Goal: Contribute content

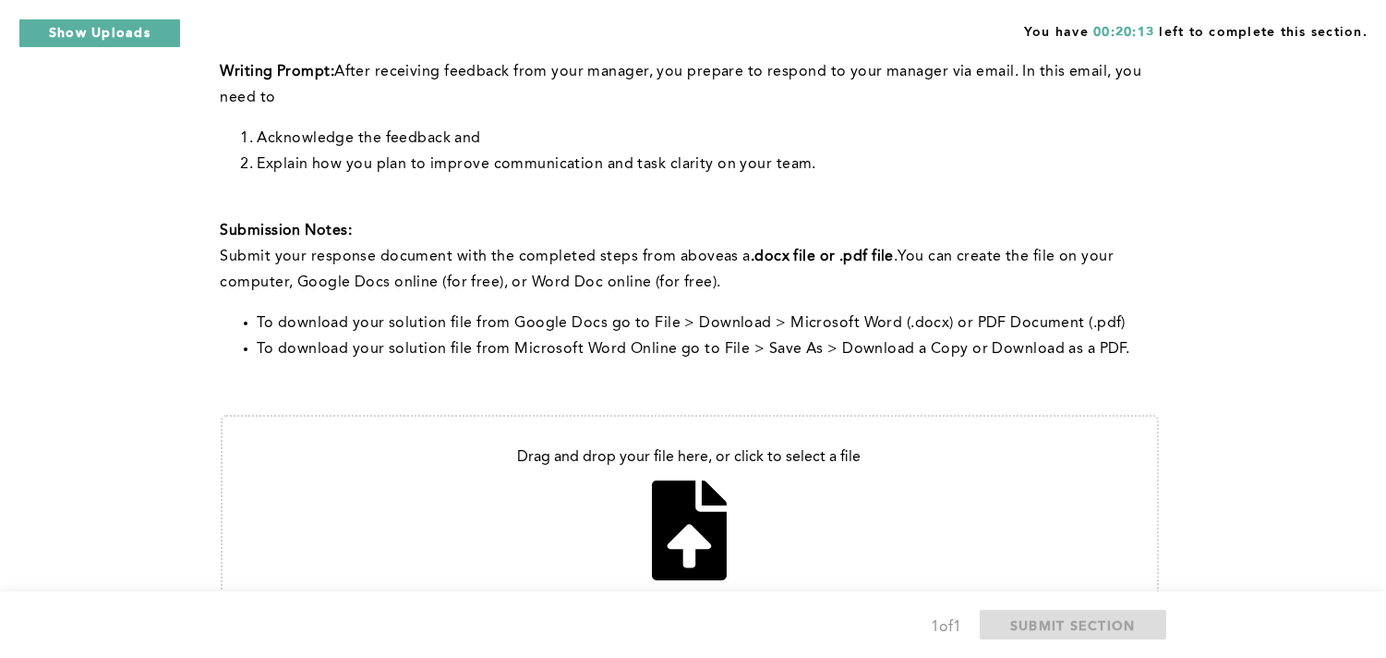
scroll to position [410, 0]
click at [695, 504] on input "file" at bounding box center [690, 515] width 935 height 196
click at [707, 531] on input "file" at bounding box center [690, 515] width 935 height 196
type input "C:\fakepath\Email Response-Team Performance.pdf"
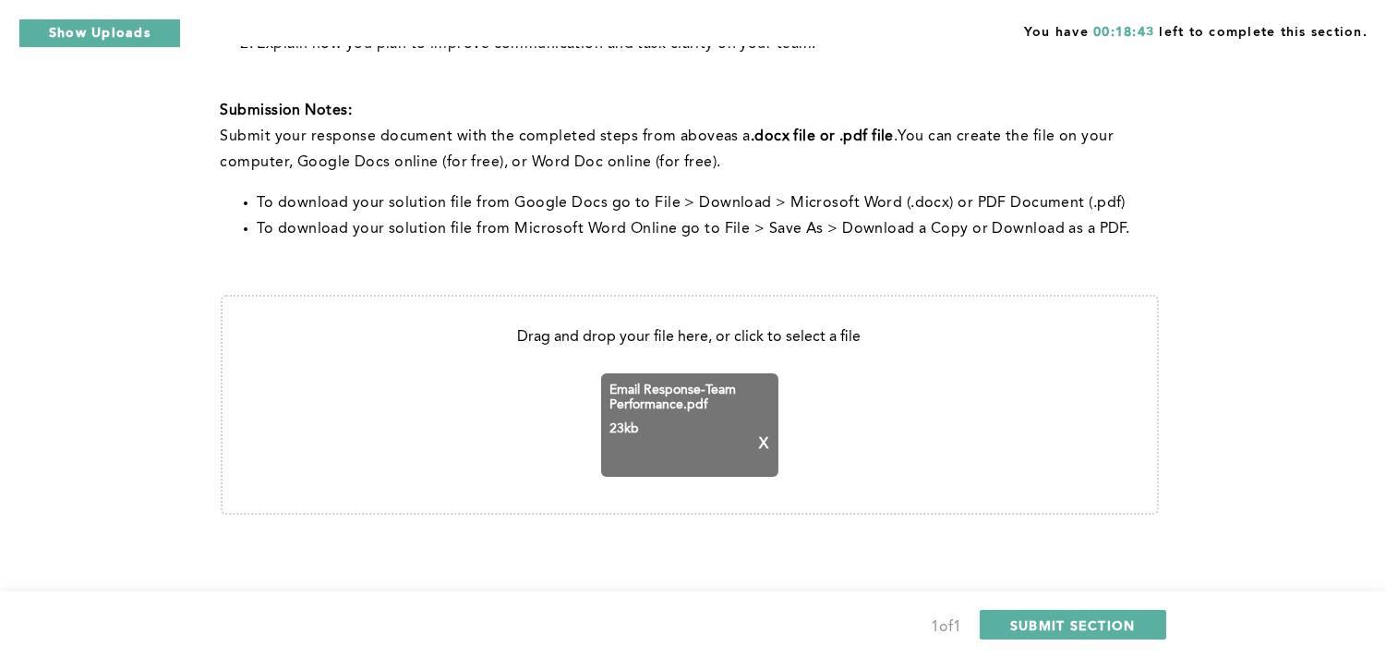
scroll to position [533, 0]
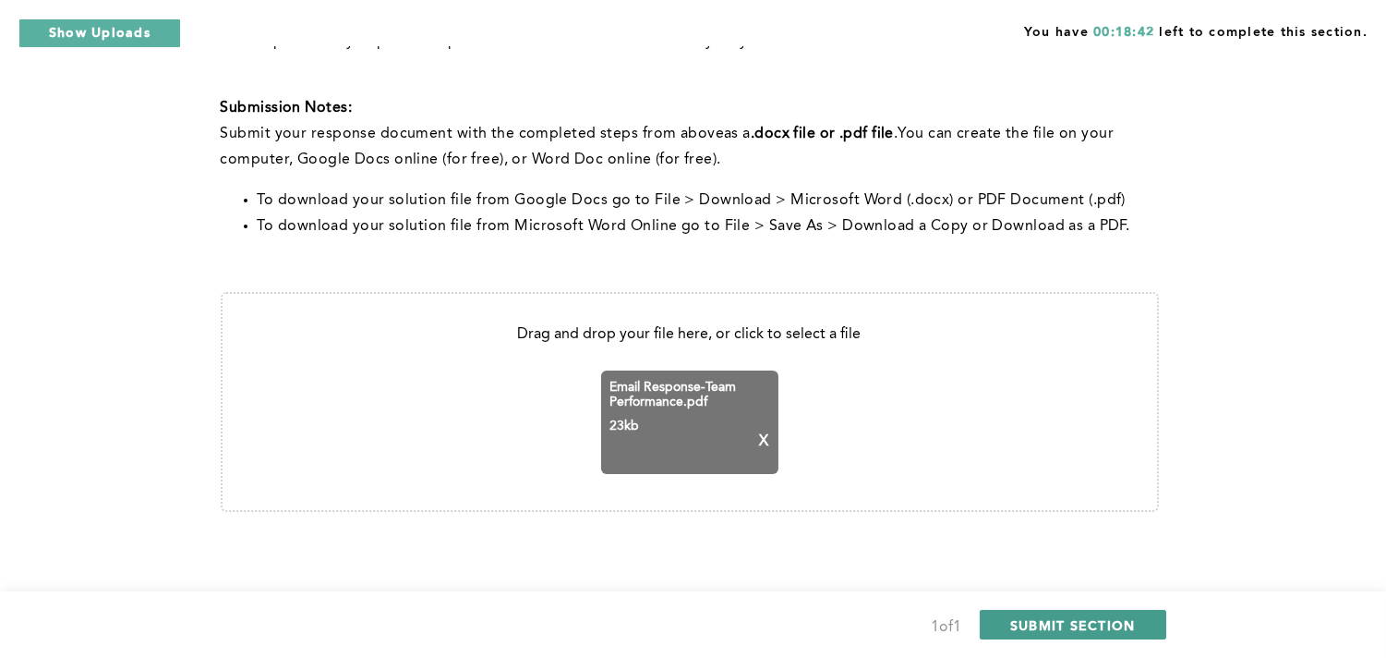
click at [1064, 626] on span "SUBMIT SECTION" at bounding box center [1073, 625] width 126 height 18
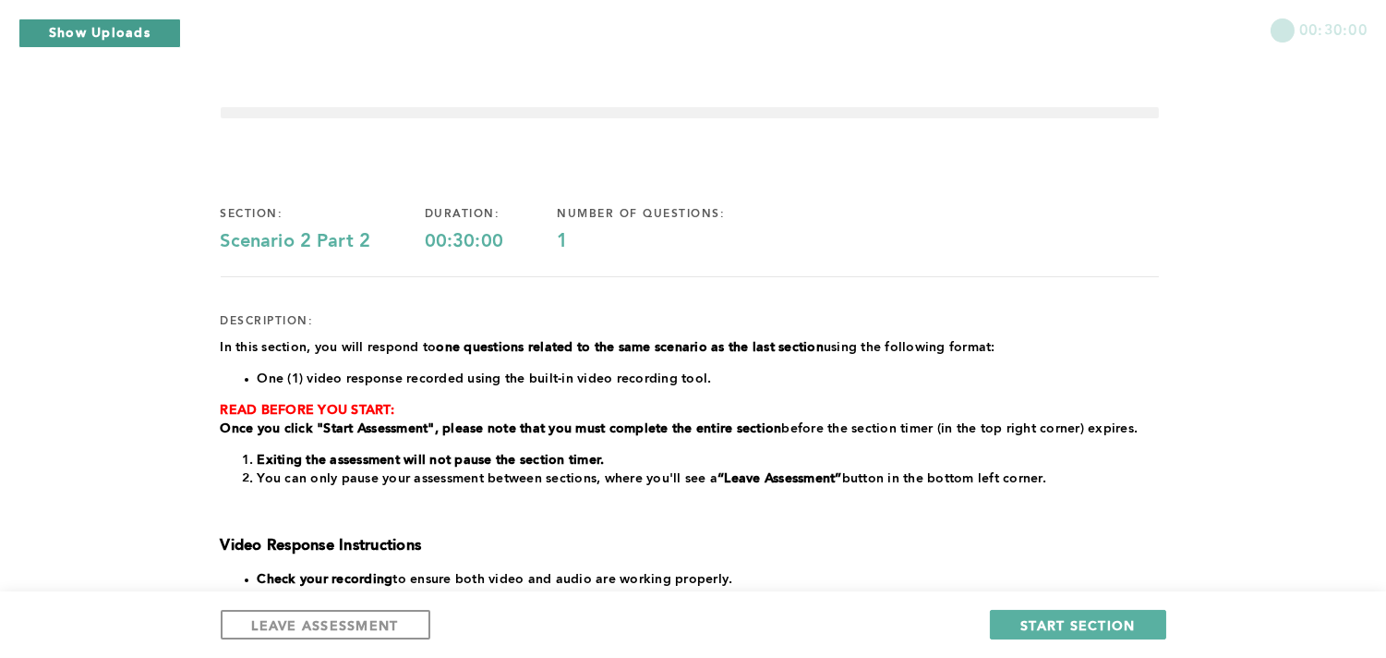
click at [93, 26] on button "Show Uploads" at bounding box center [99, 33] width 163 height 30
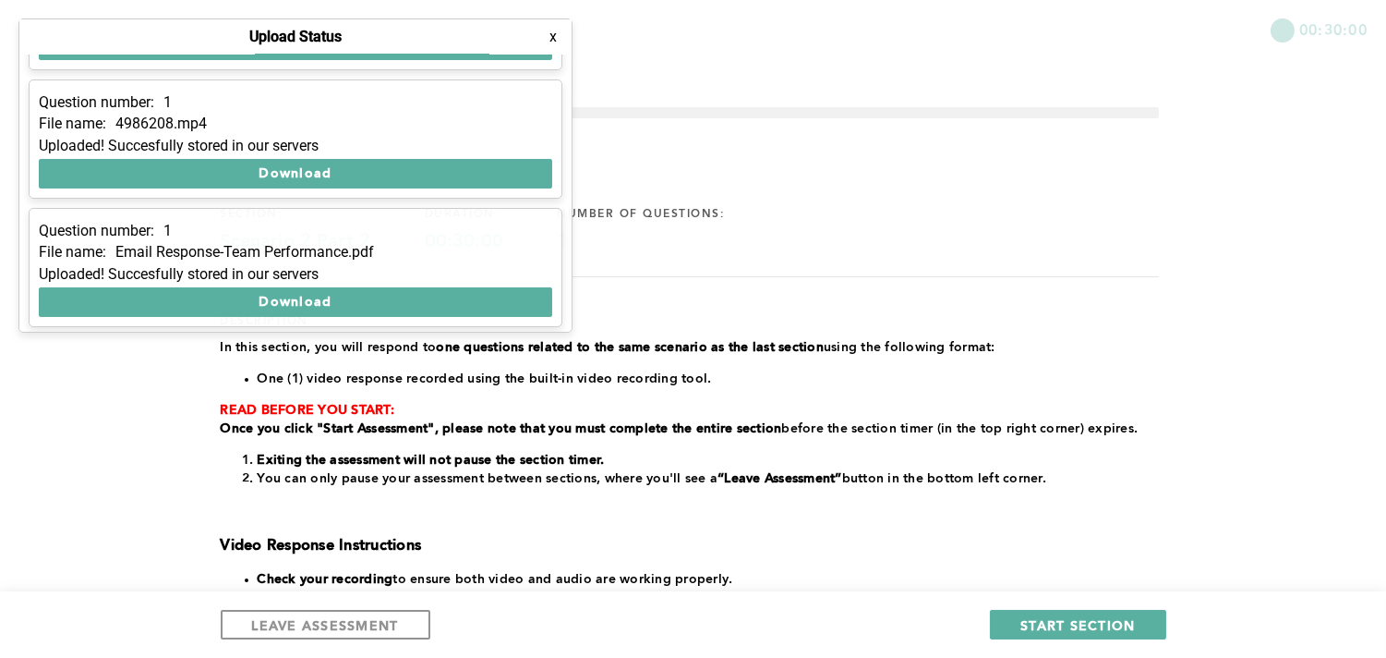
scroll to position [237, 0]
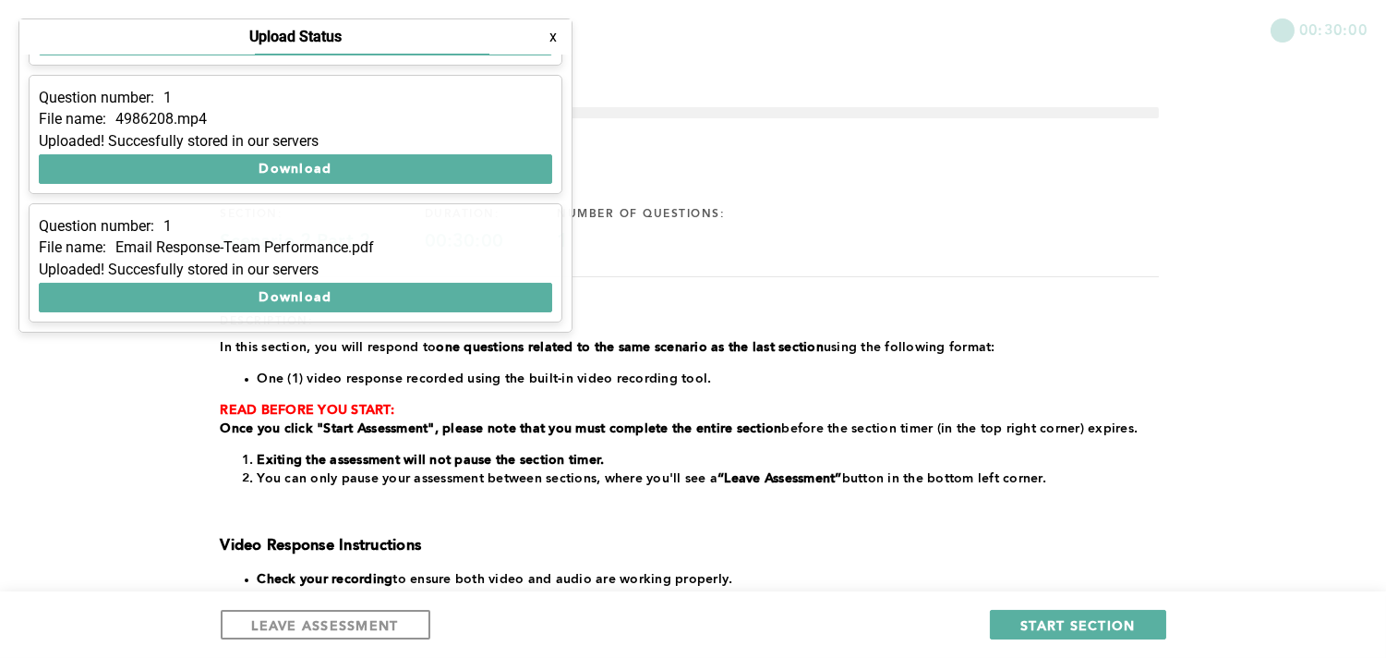
click at [549, 38] on button "x" at bounding box center [553, 37] width 18 height 18
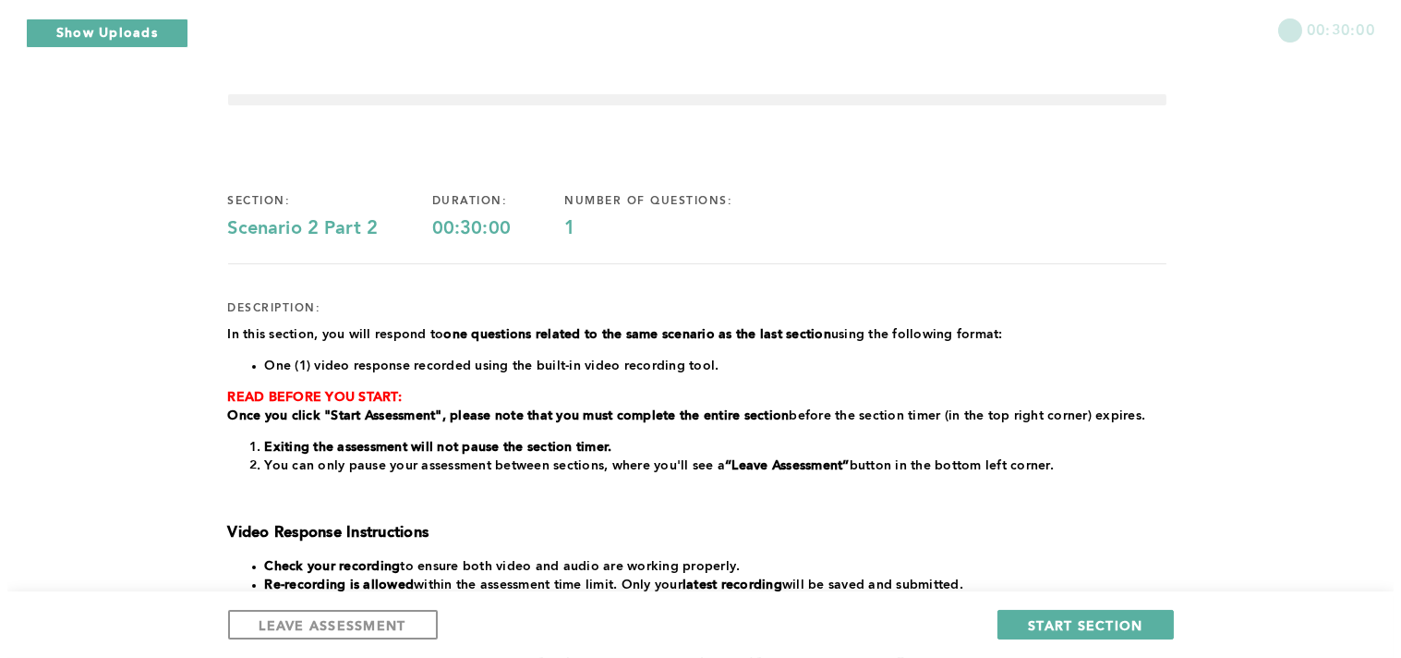
scroll to position [0, 0]
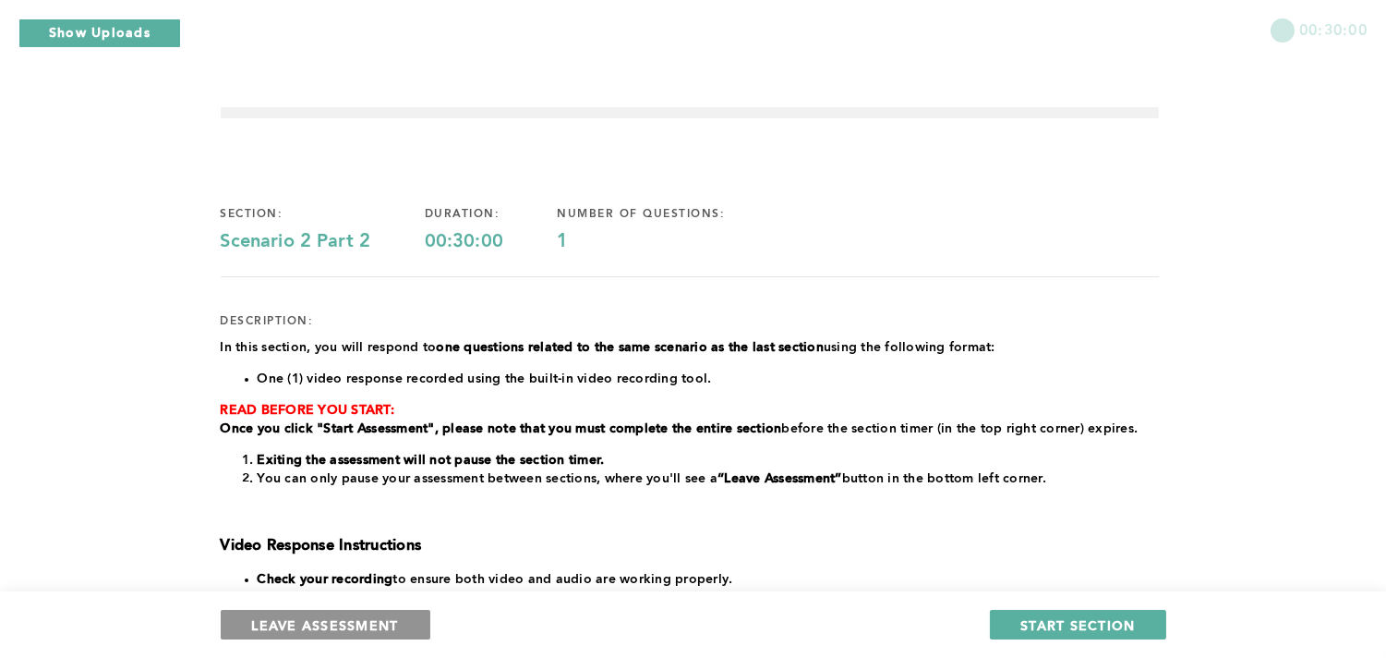
click at [401, 630] on button "LEAVE ASSESSMENT" at bounding box center [326, 625] width 210 height 30
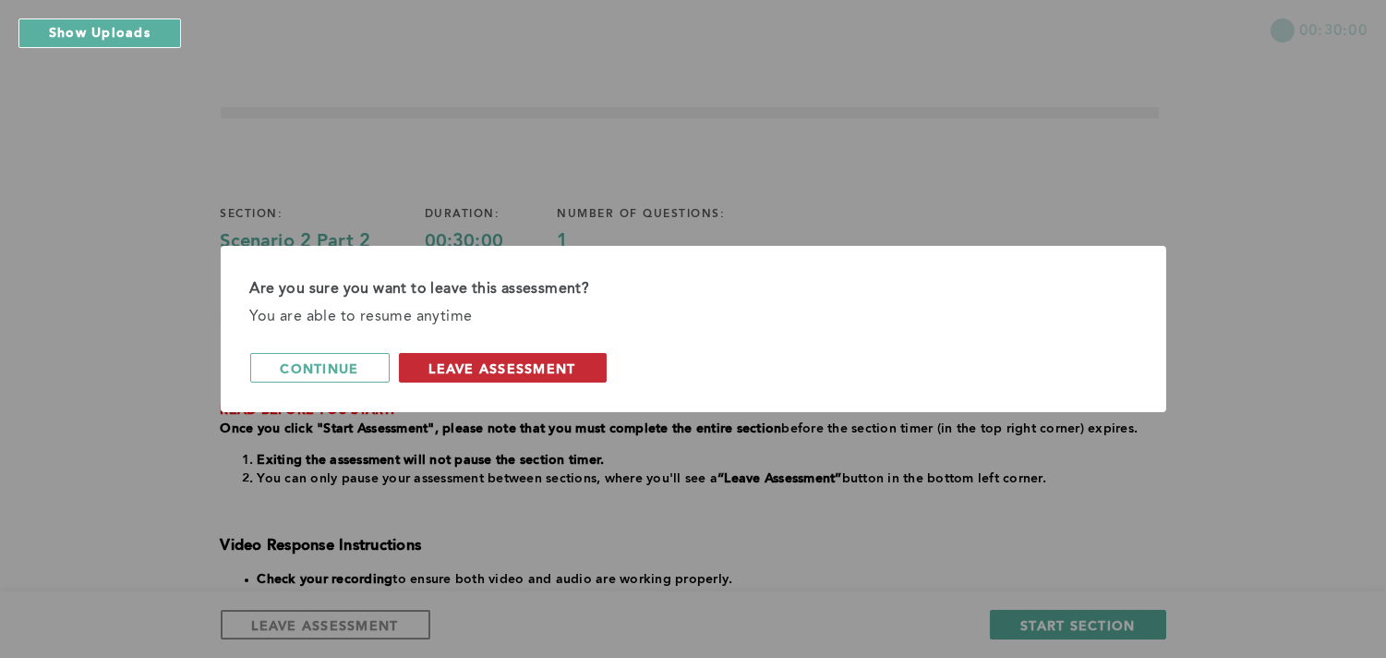
click at [485, 374] on span "leave assessment" at bounding box center [502, 368] width 147 height 18
